Goal: Information Seeking & Learning: Find specific fact

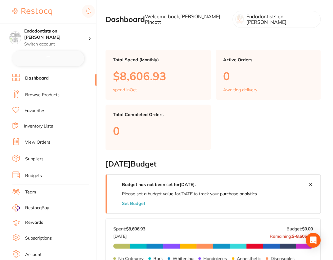
click at [37, 94] on link "Browse Products" at bounding box center [42, 95] width 34 height 6
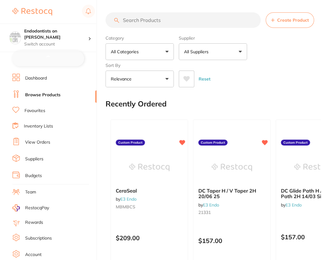
click at [203, 21] on input "search" at bounding box center [182, 20] width 155 height 16
checkbox input "false"
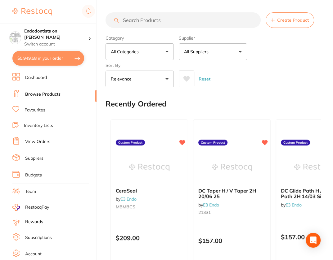
paste input "P-BE63"
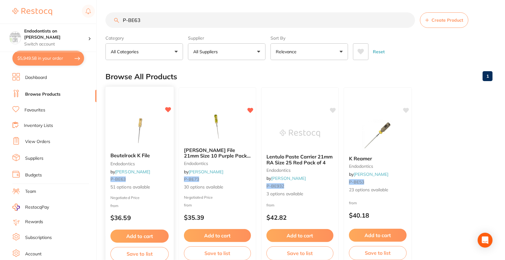
click at [122, 130] on img at bounding box center [139, 132] width 41 height 31
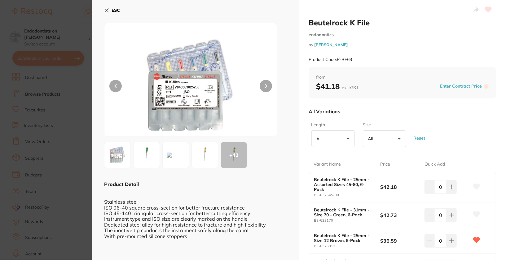
click at [334, 117] on div "All Variations" at bounding box center [403, 112] width 188 height 16
drag, startPoint x: 309, startPoint y: 23, endPoint x: 371, endPoint y: 25, distance: 62.0
click at [334, 25] on h2 "Beutelrock K File" at bounding box center [403, 22] width 188 height 9
copy h2 "Beutelrock K File"
click at [334, 112] on div "All Variations" at bounding box center [403, 112] width 188 height 16
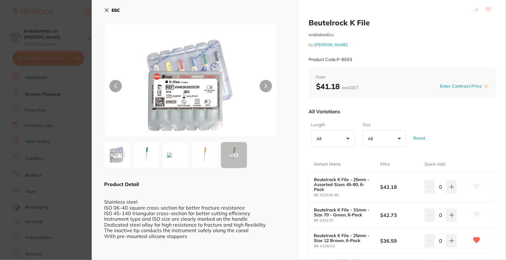
click at [334, 118] on div "All Variations" at bounding box center [403, 112] width 188 height 16
click at [334, 143] on button "All +0" at bounding box center [333, 139] width 43 height 17
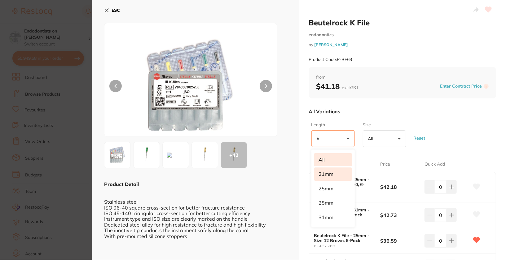
click at [329, 175] on li "21mm" at bounding box center [333, 174] width 38 height 13
click at [334, 114] on div "All Variations" at bounding box center [403, 112] width 188 height 16
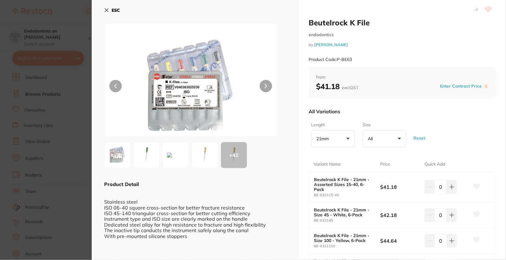
click at [334, 149] on div "Size All +0 All Assorted (15-40) 45 White 100 Yellow 15 White Assorted (45-80) …" at bounding box center [384, 135] width 47 height 30
click at [334, 144] on button "All +0" at bounding box center [384, 139] width 43 height 17
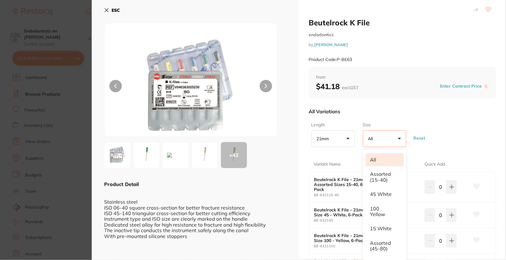
click at [334, 113] on div "All Variations" at bounding box center [403, 112] width 188 height 16
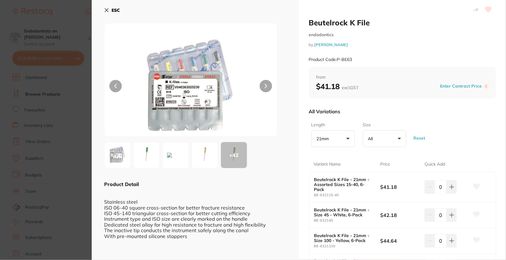
click at [334, 138] on button "All +0" at bounding box center [384, 139] width 43 height 17
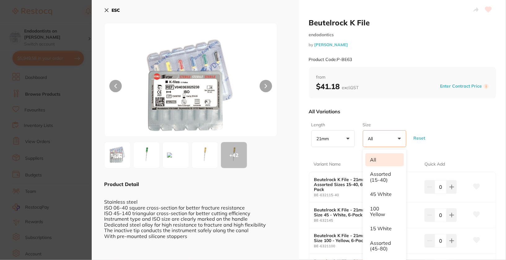
click at [334, 111] on div "All Variations" at bounding box center [403, 112] width 188 height 16
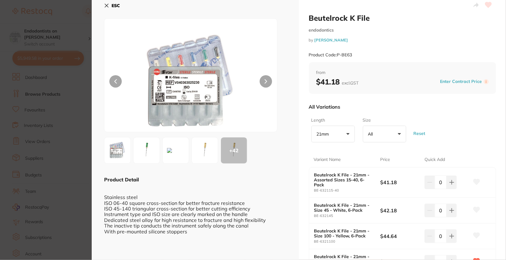
scroll to position [5, 0]
click at [334, 139] on button "All +0" at bounding box center [384, 134] width 43 height 17
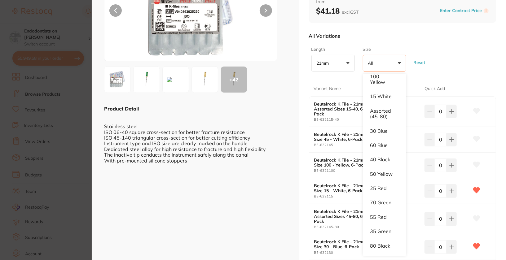
scroll to position [87, 0]
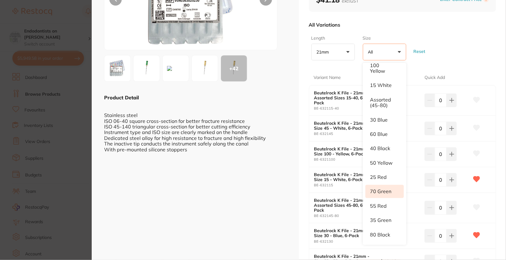
click at [334, 189] on li "70 Green" at bounding box center [385, 191] width 38 height 13
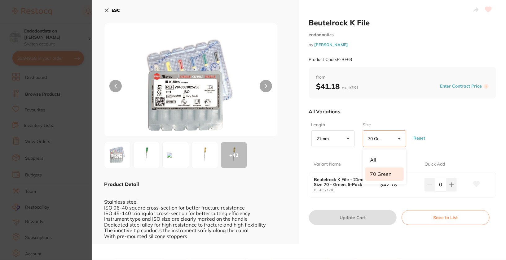
scroll to position [0, 0]
click at [334, 139] on div "Length 21mm +0 All 21mm Size 70 Green +0 All 70 Green Reset" at bounding box center [403, 135] width 188 height 30
click at [334, 141] on button "70 Green +0" at bounding box center [384, 139] width 43 height 17
click at [115, 12] on b "ESC" at bounding box center [116, 10] width 8 height 6
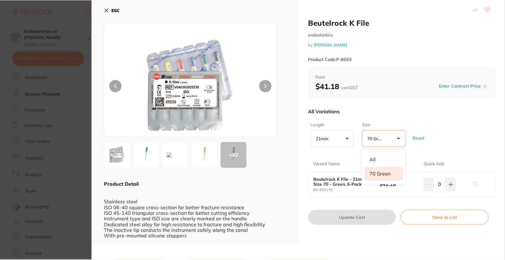
scroll to position [20, 0]
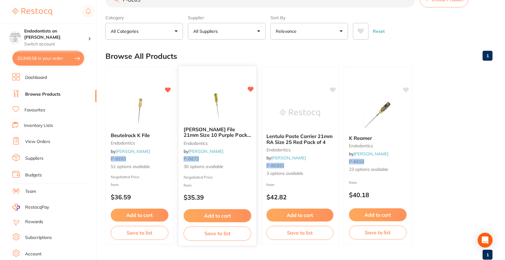
click at [248, 146] on div "[PERSON_NAME] File 21mm Size 10 Purple Pack of 6 endodontics by [PERSON_NAME] P…" at bounding box center [218, 149] width 78 height 54
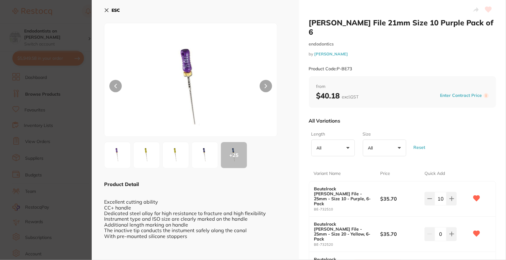
click at [334, 141] on button "All +0" at bounding box center [333, 148] width 43 height 17
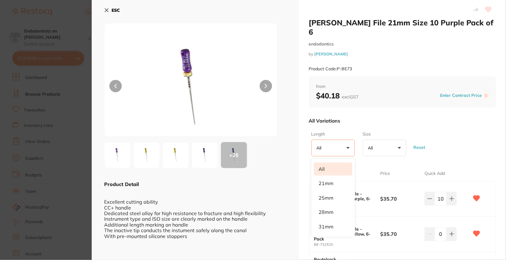
click at [334, 113] on div "All Variations" at bounding box center [403, 121] width 188 height 16
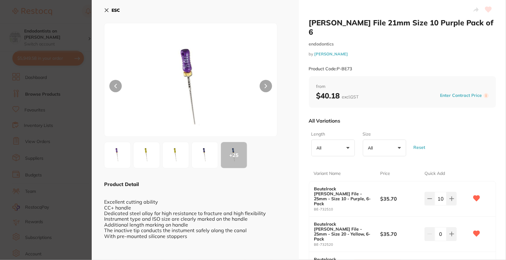
click at [334, 140] on button "All +0" at bounding box center [333, 148] width 43 height 17
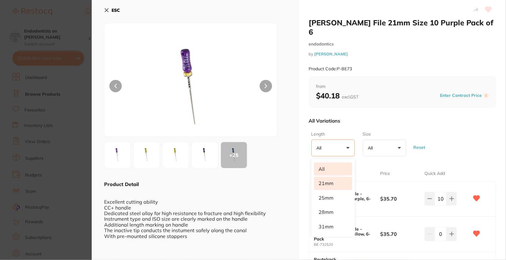
click at [331, 180] on li "21mm" at bounding box center [333, 183] width 38 height 13
click at [334, 135] on div "Length 21mm +0 All 21mm 25mm 28mm 31mm Size All +0 All 100 Yellow 40 Black 60 B…" at bounding box center [403, 144] width 188 height 30
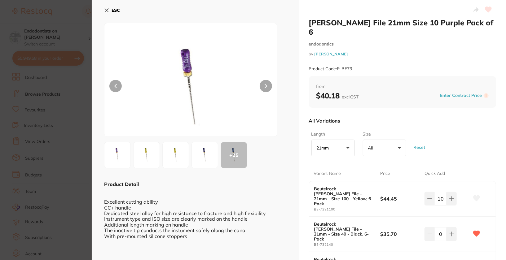
click at [327, 145] on p "21mm" at bounding box center [324, 148] width 15 height 6
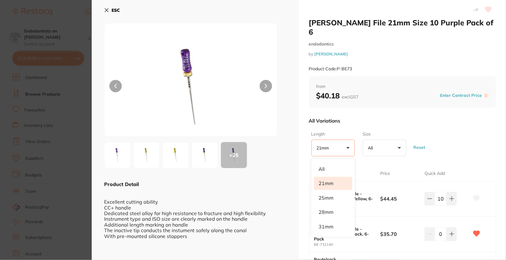
click at [334, 135] on div "Length 21mm +0 All 21mm 25mm 28mm 31mm Size All +0 All 100 Yellow 40 Black 60 B…" at bounding box center [403, 144] width 188 height 30
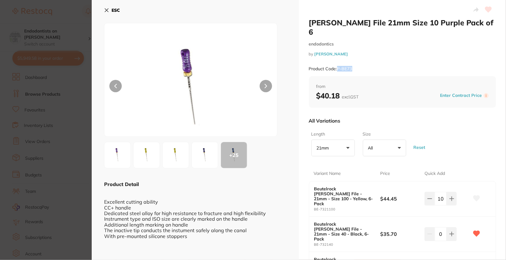
drag, startPoint x: 338, startPoint y: 61, endPoint x: 356, endPoint y: 62, distance: 17.7
click at [334, 62] on div "Product Code: P-BE73" at bounding box center [403, 68] width 188 height 15
copy small "P-BE73"
click at [334, 47] on div "[PERSON_NAME] File 21mm Size 10 Purple Pack of 6 endodontics by [PERSON_NAME] P…" at bounding box center [403, 47] width 188 height 58
drag, startPoint x: 309, startPoint y: 23, endPoint x: 357, endPoint y: 27, distance: 47.9
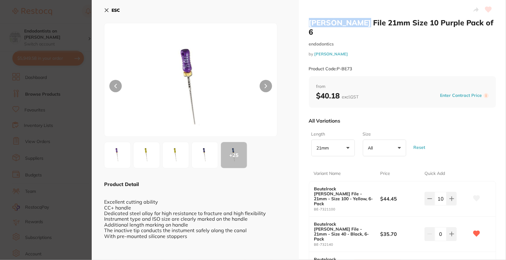
click at [334, 27] on h2 "[PERSON_NAME] File 21mm Size 10 Purple Pack of 6" at bounding box center [403, 27] width 188 height 19
click at [334, 129] on div "Length 21mm +0 All 21mm 25mm 28mm 31mm Size All +0 All 100 Yellow 40 Black 60 B…" at bounding box center [403, 144] width 188 height 30
drag, startPoint x: 315, startPoint y: 179, endPoint x: 349, endPoint y: 175, distance: 34.0
click at [334, 182] on div "Beutelrock [PERSON_NAME] File - 21mm - Size 100 - Yellow, 6-Pack BE-7321100 $44…" at bounding box center [402, 199] width 187 height 35
drag, startPoint x: 319, startPoint y: 180, endPoint x: 385, endPoint y: 168, distance: 66.8
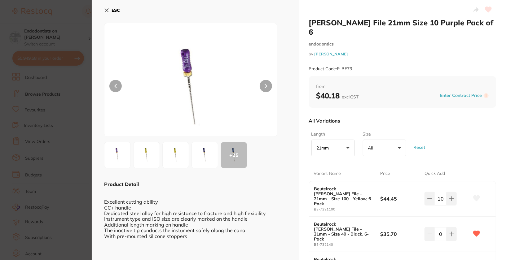
click at [321, 187] on b "Beutelrock [PERSON_NAME] File - 21mm - Size 100 - Yellow, 6-Pack" at bounding box center [344, 197] width 60 height 20
click at [334, 149] on div "Length 21mm +0 All 21mm 25mm 28mm 31mm Size All +0 All 100 Yellow 40 Black 60 B…" at bounding box center [403, 144] width 188 height 30
drag, startPoint x: 314, startPoint y: 180, endPoint x: 365, endPoint y: 179, distance: 50.5
click at [334, 187] on b "Beutelrock [PERSON_NAME] File - 21mm - Size 100 - Yellow, 6-Pack" at bounding box center [344, 197] width 60 height 20
copy b "Beutelrock [PERSON_NAME] File"
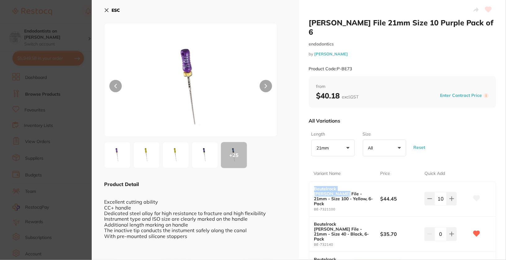
click at [118, 7] on b "ESC" at bounding box center [116, 10] width 8 height 6
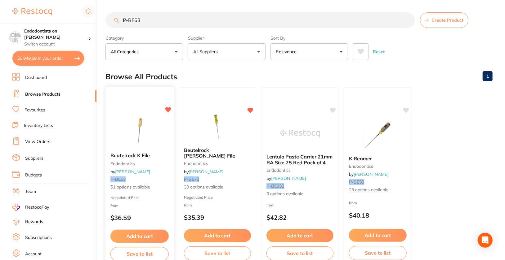
click at [145, 146] on img at bounding box center [139, 132] width 41 height 31
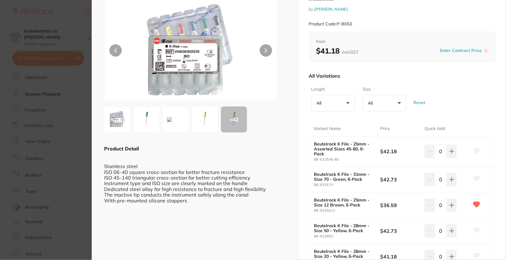
scroll to position [29, 0]
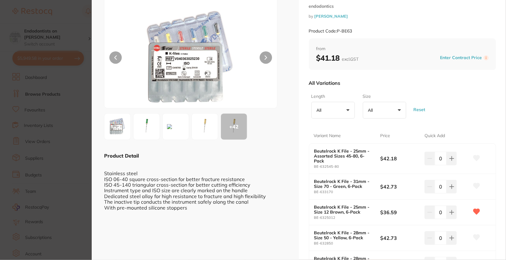
click at [334, 113] on button "All +0" at bounding box center [333, 110] width 43 height 17
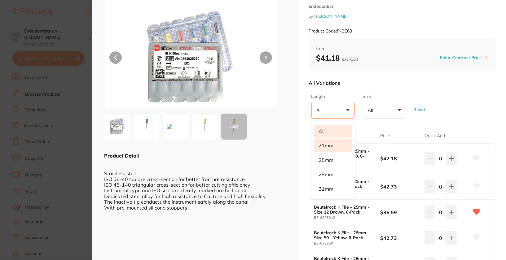
click at [334, 147] on li "21mm" at bounding box center [333, 145] width 38 height 13
click at [334, 83] on div "All Variations" at bounding box center [403, 83] width 188 height 16
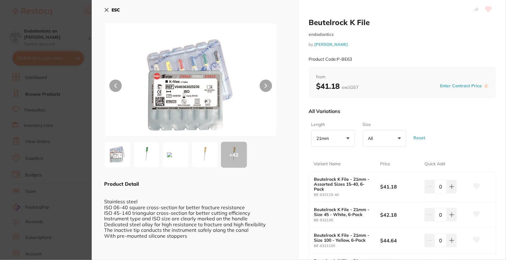
scroll to position [0, 0]
click at [330, 139] on p "21mm" at bounding box center [324, 139] width 15 height 6
click at [329, 187] on li "25mm" at bounding box center [333, 188] width 38 height 13
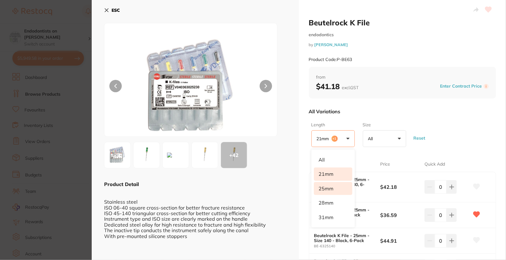
click at [334, 121] on div "Length 21mm +1 All 21mm 25mm 28mm 31mm Size All +0 All Assorted (45-80) 12 Brow…" at bounding box center [403, 135] width 188 height 30
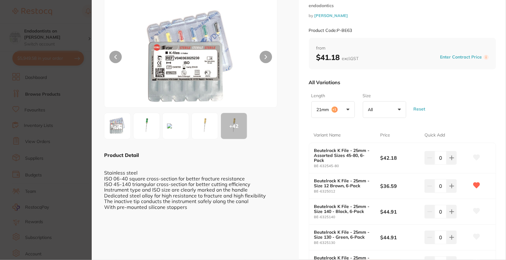
scroll to position [39, 0]
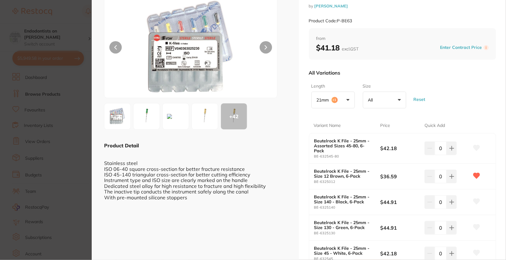
click at [330, 100] on p "21mm" at bounding box center [324, 100] width 15 height 6
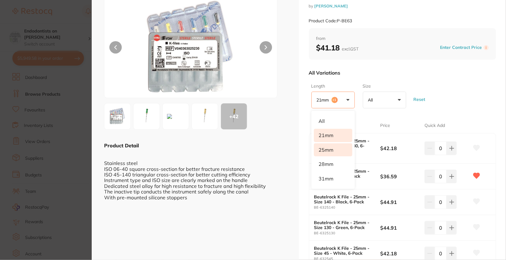
click at [334, 137] on li "21mm" at bounding box center [333, 135] width 38 height 13
click at [334, 84] on div "Length 25mm +0 All 21mm 25mm 28mm 31mm Size All +0 All Assorted (45-80) 12 Brow…" at bounding box center [403, 96] width 188 height 30
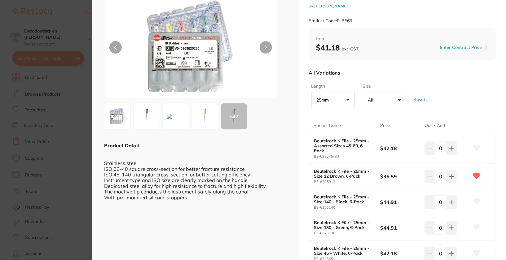
click at [334, 100] on button "Reset" at bounding box center [420, 99] width 16 height 23
click at [334, 96] on div "Length All +0 All 21mm 25mm 28mm 31mm Size All +0 All 100 Yellow 110 Red 12 Bro…" at bounding box center [403, 96] width 188 height 30
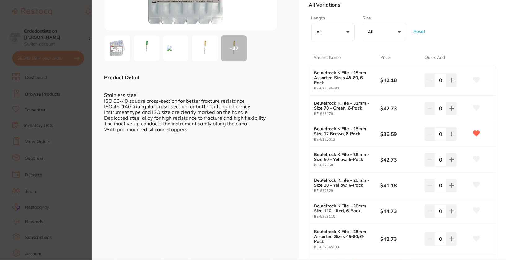
scroll to position [0, 0]
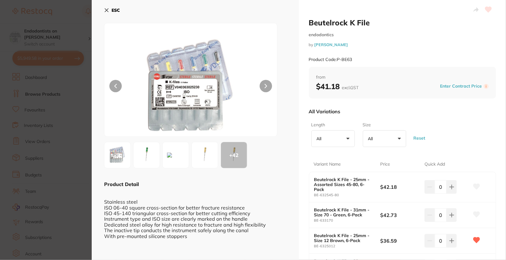
click at [122, 10] on div "ESC" at bounding box center [195, 14] width 183 height 18
click at [115, 11] on b "ESC" at bounding box center [116, 10] width 8 height 6
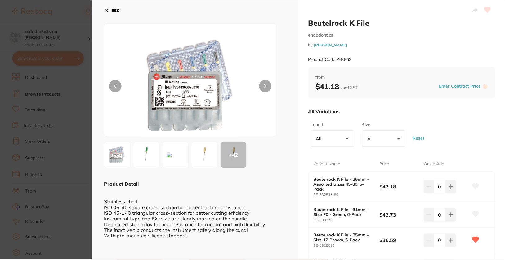
scroll to position [0, 0]
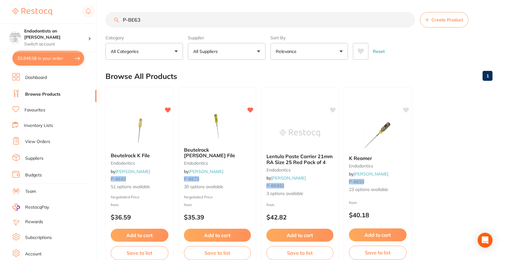
click at [204, 141] on img at bounding box center [217, 126] width 40 height 31
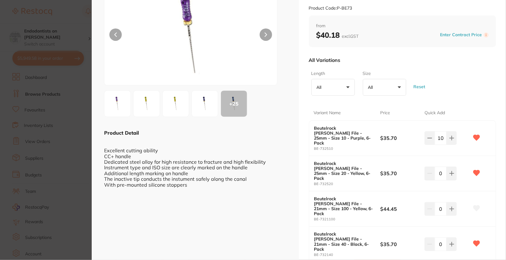
scroll to position [61, 0]
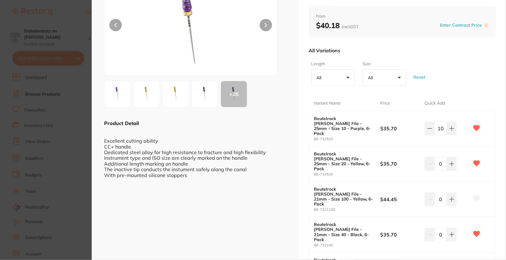
click at [334, 80] on button "All +0" at bounding box center [333, 77] width 43 height 17
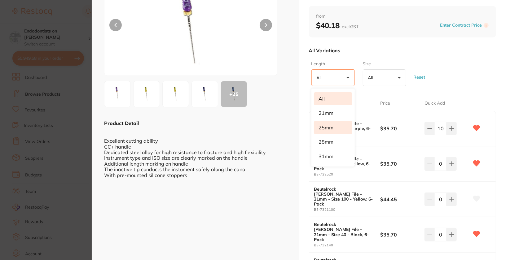
click at [334, 122] on li "25mm" at bounding box center [333, 127] width 38 height 13
click at [334, 72] on div "Length 25mm +0 All 21mm 25mm 28mm 31mm Size All +0 All 10 Purple 20 Yellow 60 B…" at bounding box center [403, 74] width 188 height 30
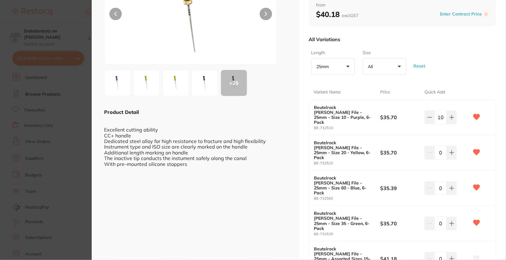
scroll to position [0, 0]
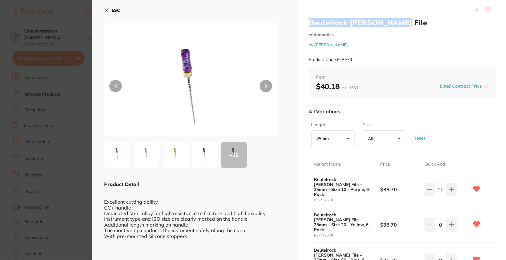
drag, startPoint x: 309, startPoint y: 23, endPoint x: 400, endPoint y: 25, distance: 90.2
click at [334, 25] on h2 "Beutelrock [PERSON_NAME] File" at bounding box center [403, 22] width 188 height 9
copy h2 "Beutelrock [PERSON_NAME] File"
click at [110, 7] on button "ESC" at bounding box center [112, 10] width 16 height 11
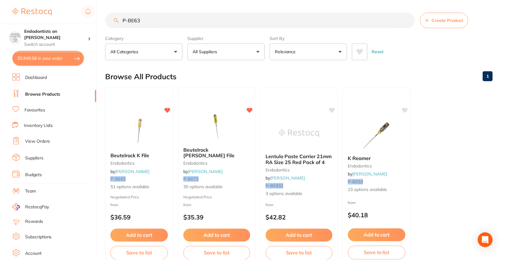
scroll to position [0, 0]
click at [131, 129] on img at bounding box center [139, 132] width 40 height 31
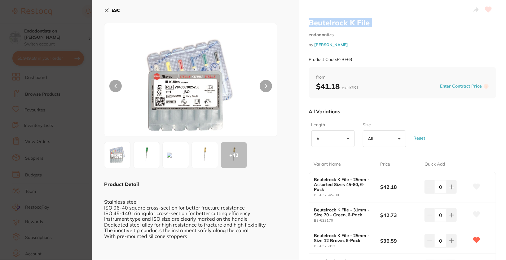
drag, startPoint x: 309, startPoint y: 23, endPoint x: 376, endPoint y: 30, distance: 67.3
click at [334, 30] on div "Beutelrock K File endodontics by [PERSON_NAME] Product Code: P-BE63" at bounding box center [403, 42] width 188 height 49
copy h2 "Beutelrock K File"
click at [334, 42] on div "Beutelrock K File endodontics by [PERSON_NAME] Product Code: P-BE63" at bounding box center [403, 42] width 188 height 49
click at [29, 137] on section "Beutelrock K File endodontics by [PERSON_NAME] Product Code: P-BE63 ESC + 42 Pr…" at bounding box center [253, 130] width 506 height 260
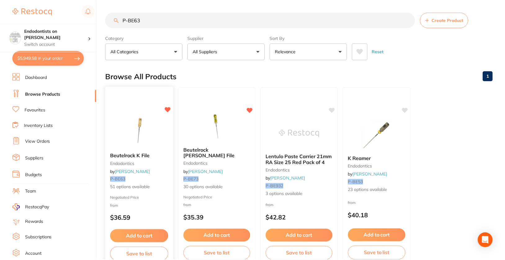
scroll to position [0, 0]
click at [293, 17] on input "P-BE63" at bounding box center [259, 20] width 309 height 16
paste input "A016D02190204"
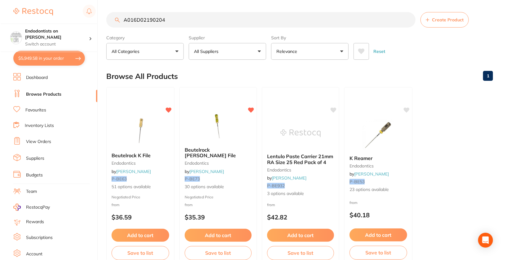
scroll to position [0, 0]
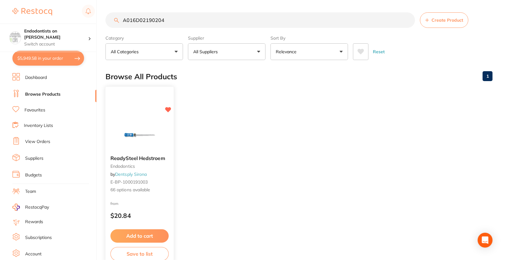
type input "A016D02190204"
click at [135, 133] on img at bounding box center [139, 134] width 41 height 31
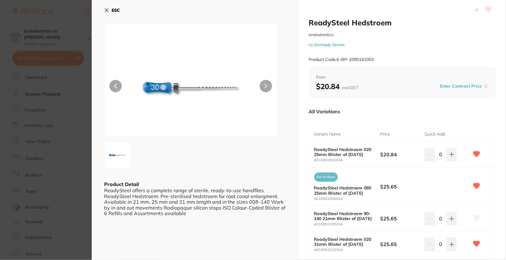
drag, startPoint x: 309, startPoint y: 23, endPoint x: 388, endPoint y: 29, distance: 78.6
click at [334, 29] on div "ReadySteel Hedstroem endodontics by Dentsply Sirona Product Code: E-BP-10001910…" at bounding box center [403, 42] width 188 height 49
copy h2 "ReadySteel Hedstroem"
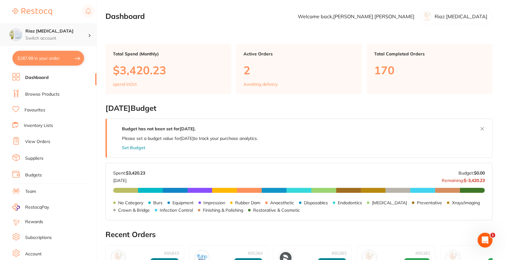
click at [83, 31] on h4 "Riaz Dental Surgery" at bounding box center [56, 31] width 63 height 6
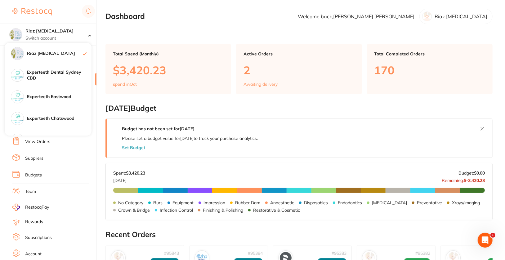
click at [213, 21] on section "Dashboard Welcome back, Connie Chen Riaz Dental Surgery" at bounding box center [298, 17] width 387 height 16
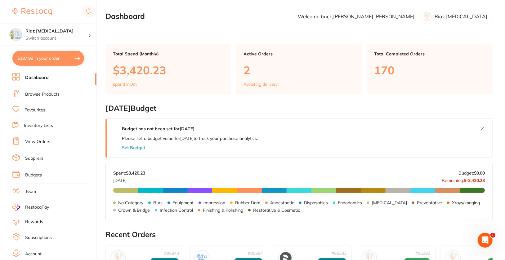
click at [54, 92] on div "Experteeth Eastwood" at bounding box center [48, 97] width 87 height 22
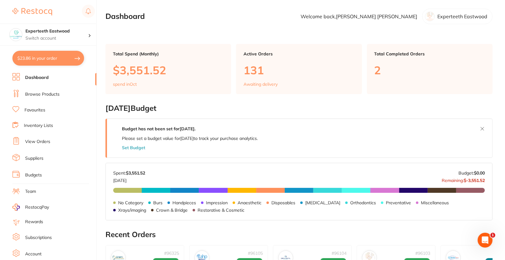
click at [42, 94] on link "Browse Products" at bounding box center [42, 94] width 34 height 6
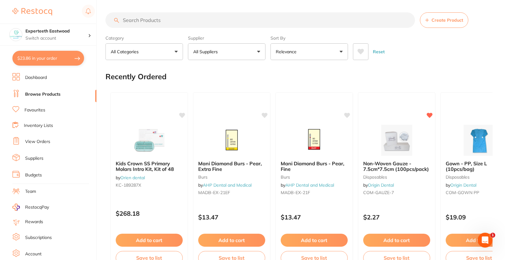
click at [315, 20] on input "search" at bounding box center [259, 20] width 309 height 16
paste input "CW-6535"
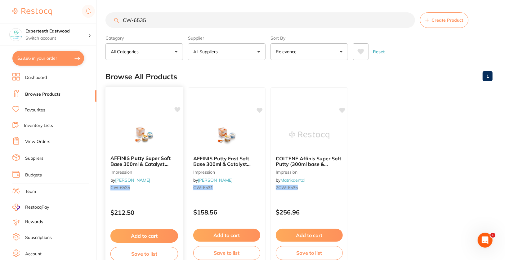
click at [177, 111] on icon at bounding box center [178, 109] width 6 height 5
click at [138, 128] on img at bounding box center [144, 134] width 41 height 31
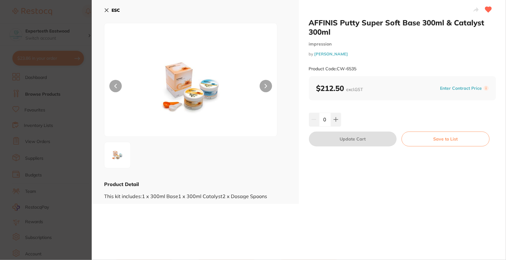
click at [108, 13] on button "ESC" at bounding box center [112, 10] width 16 height 11
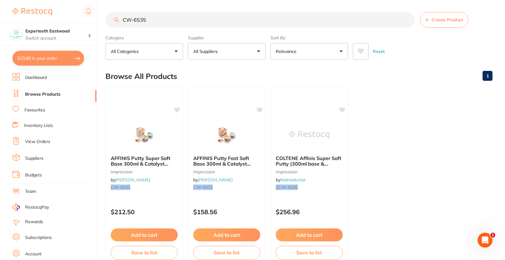
click at [202, 21] on input "CW-6535" at bounding box center [259, 20] width 309 height 16
paste input "0"
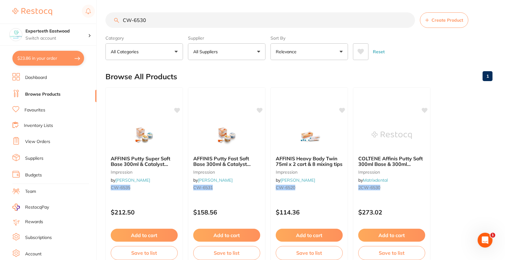
type input "CW-6530"
